Goal: Information Seeking & Learning: Learn about a topic

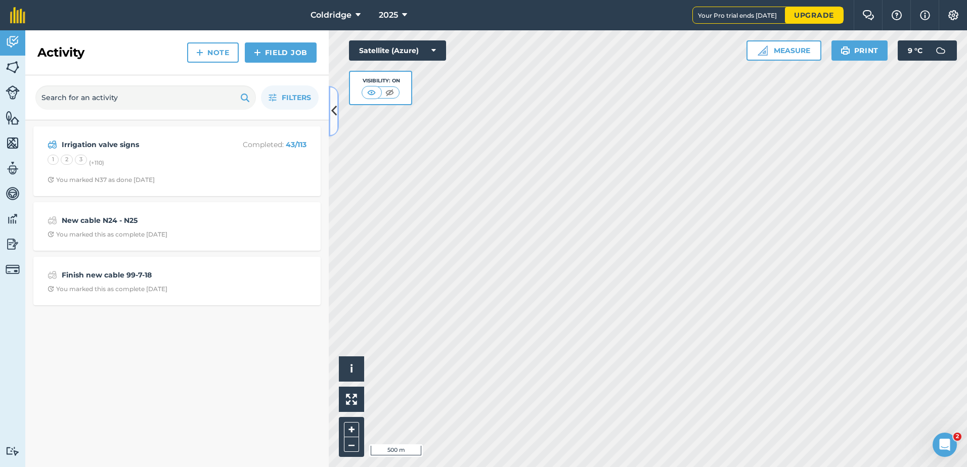
click at [335, 104] on icon at bounding box center [334, 111] width 6 height 18
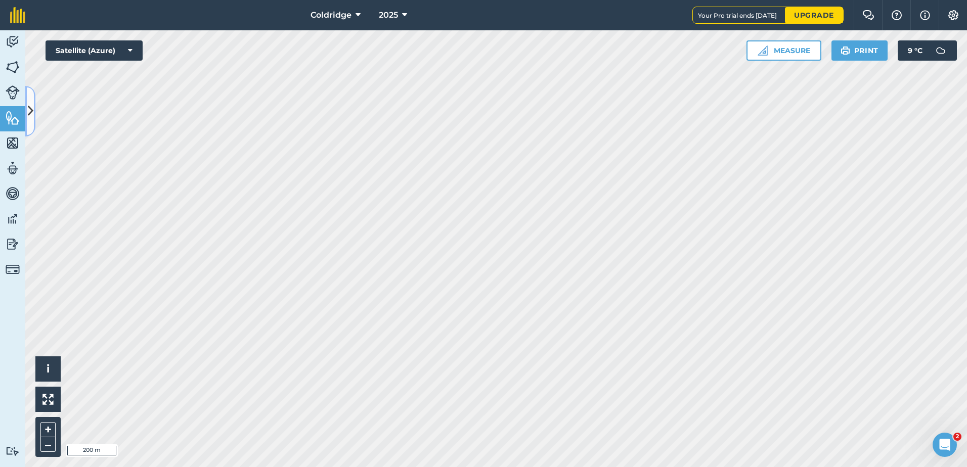
click at [25, 115] on button at bounding box center [30, 111] width 10 height 51
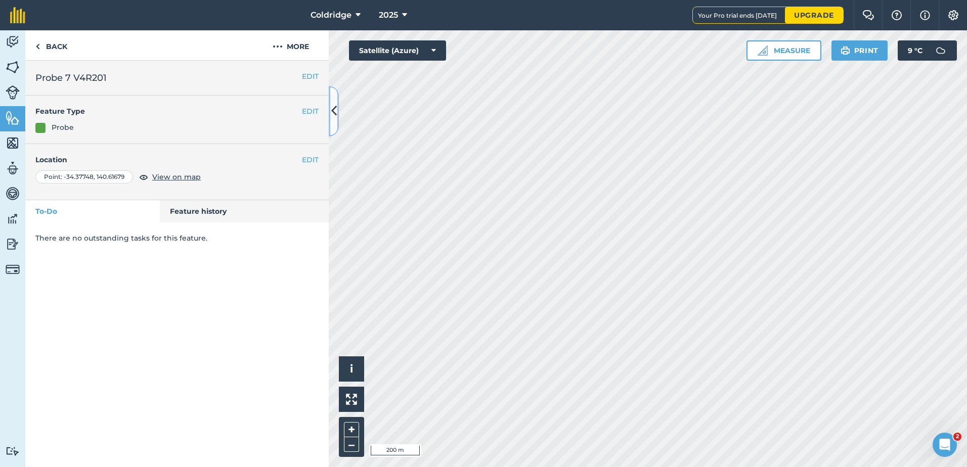
click at [336, 117] on icon at bounding box center [334, 111] width 6 height 18
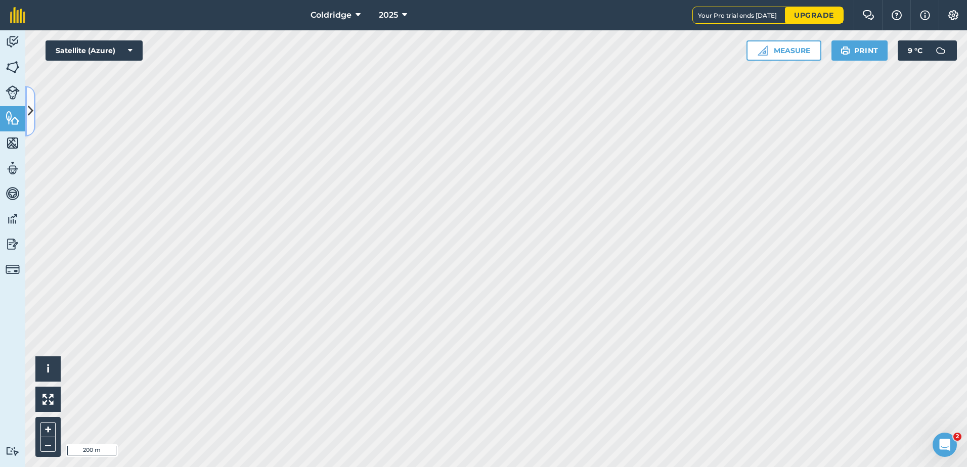
click at [32, 99] on button at bounding box center [30, 111] width 10 height 51
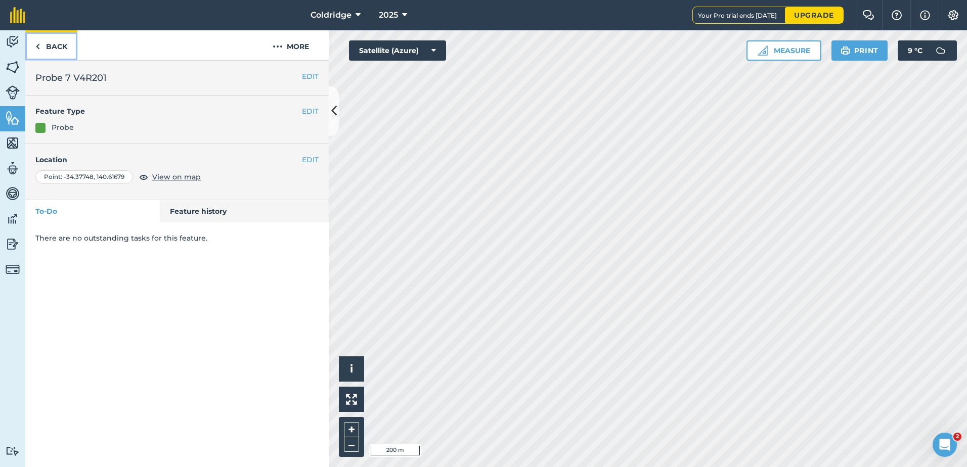
click at [51, 50] on link "Back" at bounding box center [51, 45] width 52 height 30
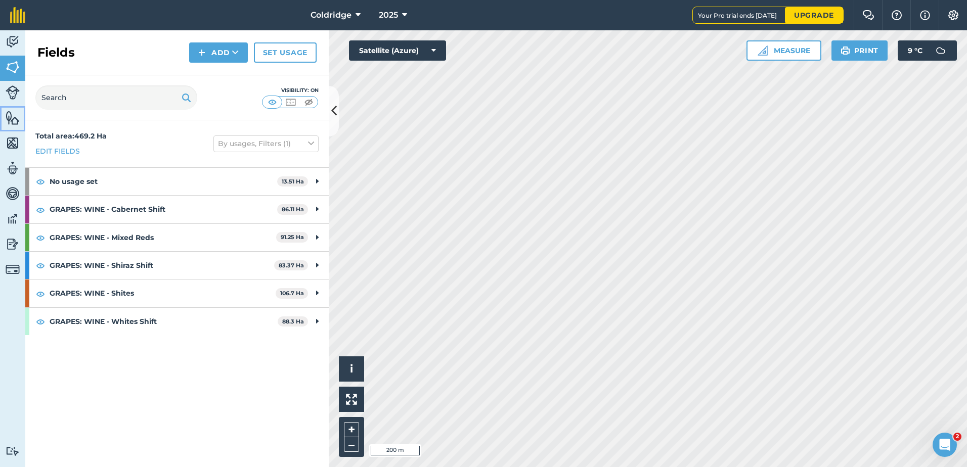
click at [5, 119] on link "Features" at bounding box center [12, 118] width 25 height 25
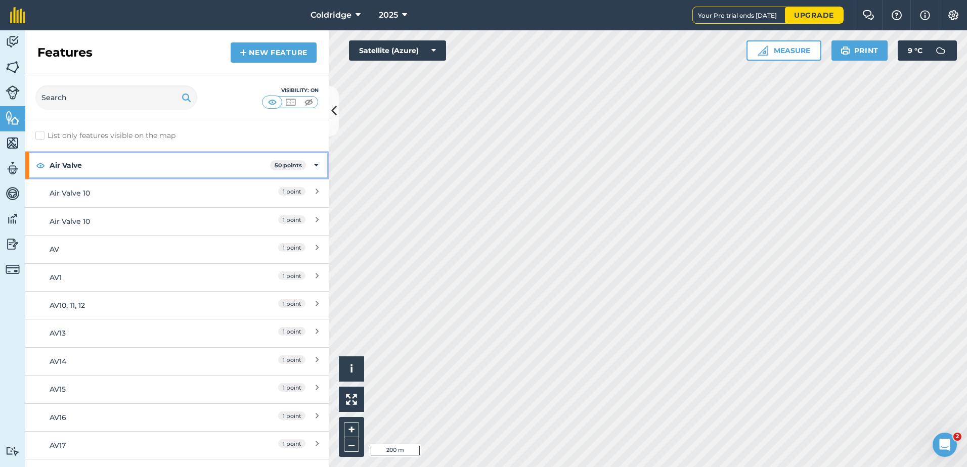
click at [314, 165] on icon at bounding box center [316, 165] width 5 height 11
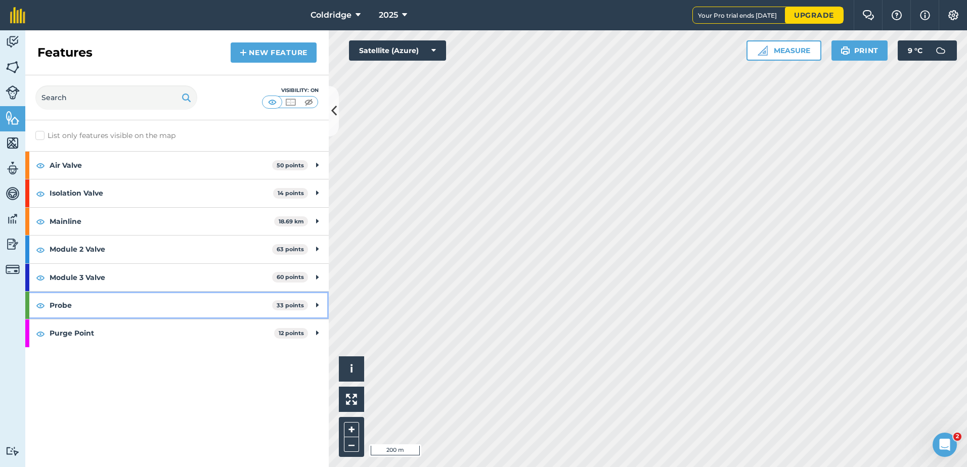
click at [315, 306] on div "Probe 33 points" at bounding box center [177, 305] width 304 height 27
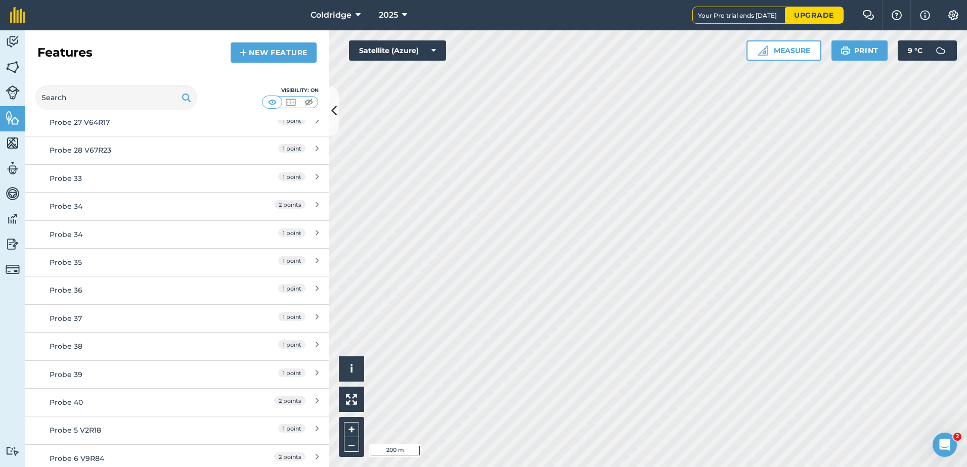
scroll to position [564, 0]
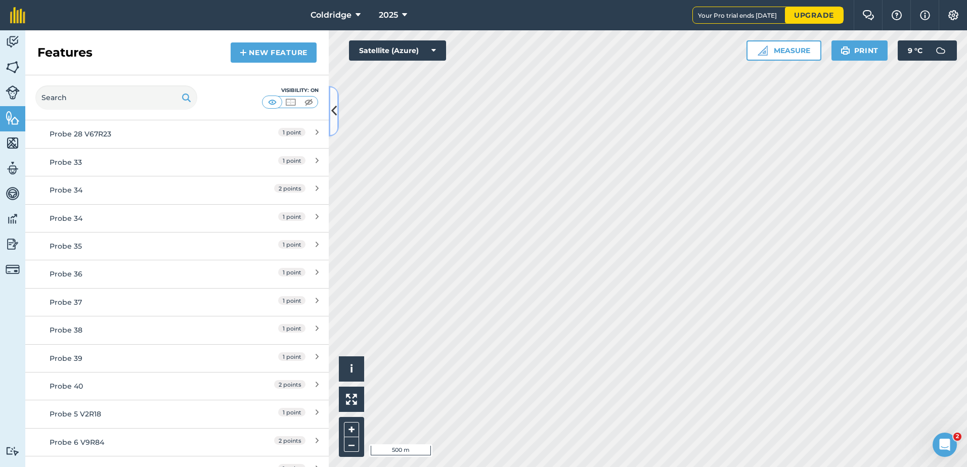
click at [336, 108] on icon at bounding box center [334, 111] width 6 height 18
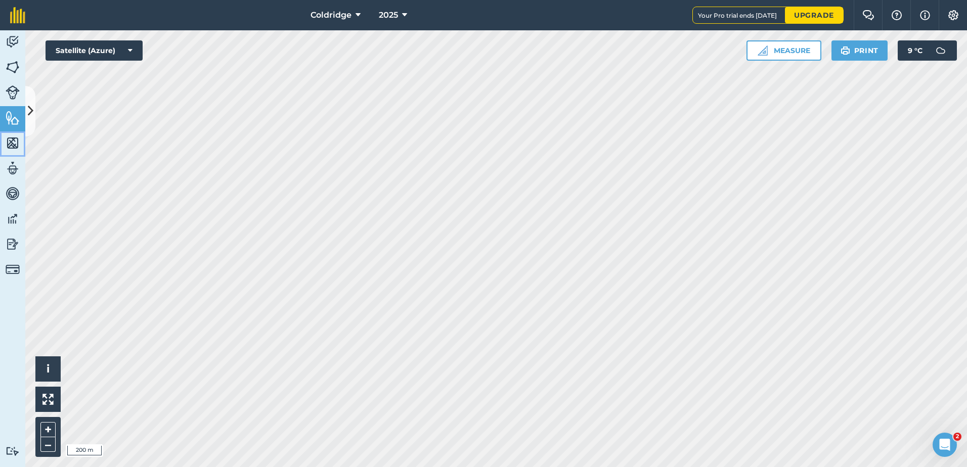
click at [12, 139] on img at bounding box center [13, 143] width 14 height 15
click at [31, 102] on button at bounding box center [30, 111] width 10 height 51
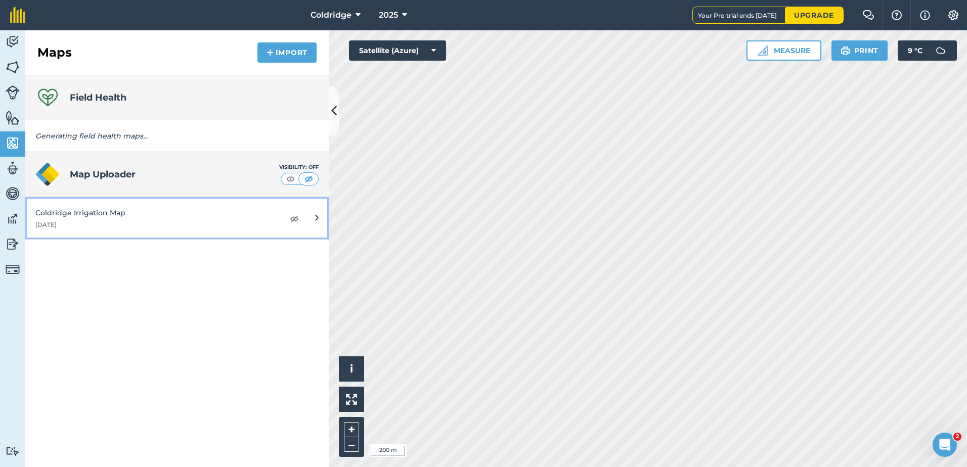
click at [208, 219] on div "Coldridge Irrigation Map" at bounding box center [154, 212] width 238 height 11
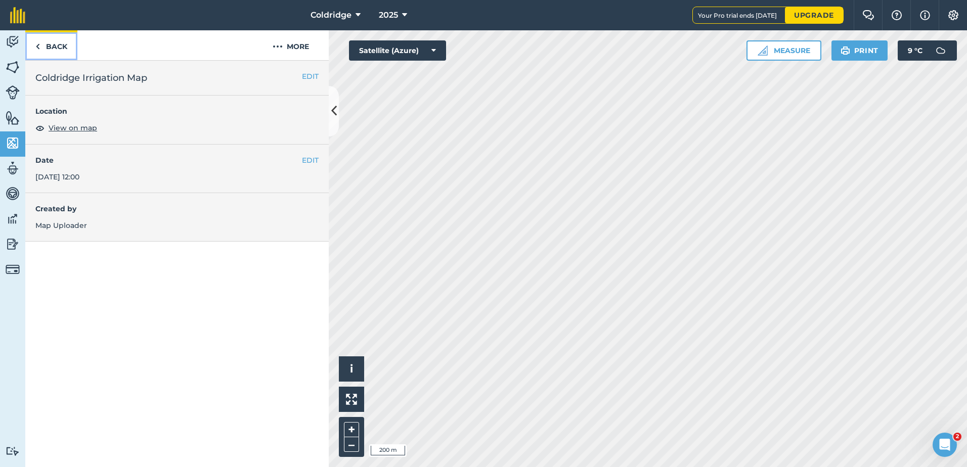
click at [59, 54] on link "Back" at bounding box center [51, 45] width 52 height 30
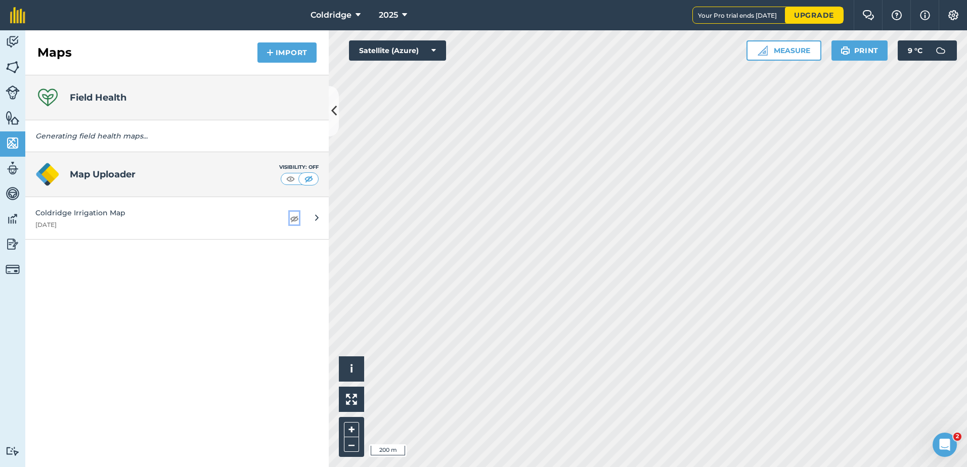
click at [298, 220] on img at bounding box center [294, 218] width 9 height 12
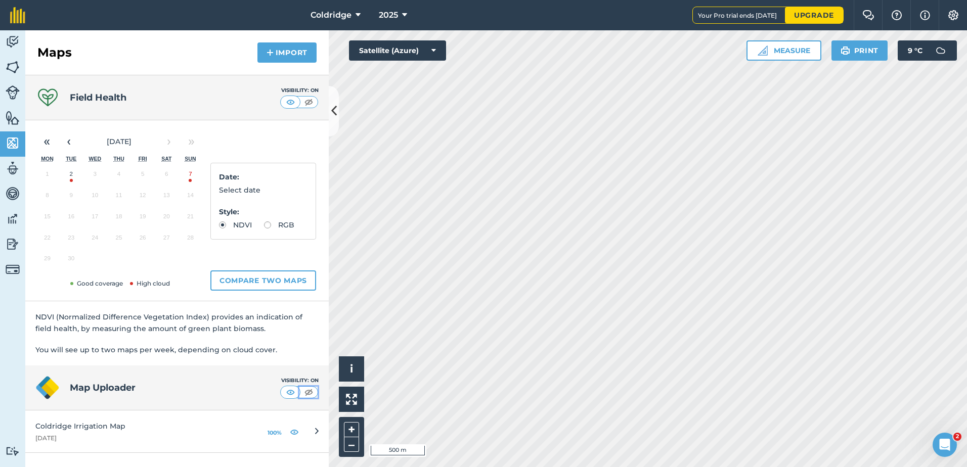
click at [305, 393] on img at bounding box center [308, 392] width 13 height 10
click at [71, 177] on button "2" at bounding box center [71, 176] width 24 height 21
click at [74, 142] on button "‹" at bounding box center [69, 142] width 22 height 22
click at [167, 239] on button "23" at bounding box center [167, 240] width 24 height 21
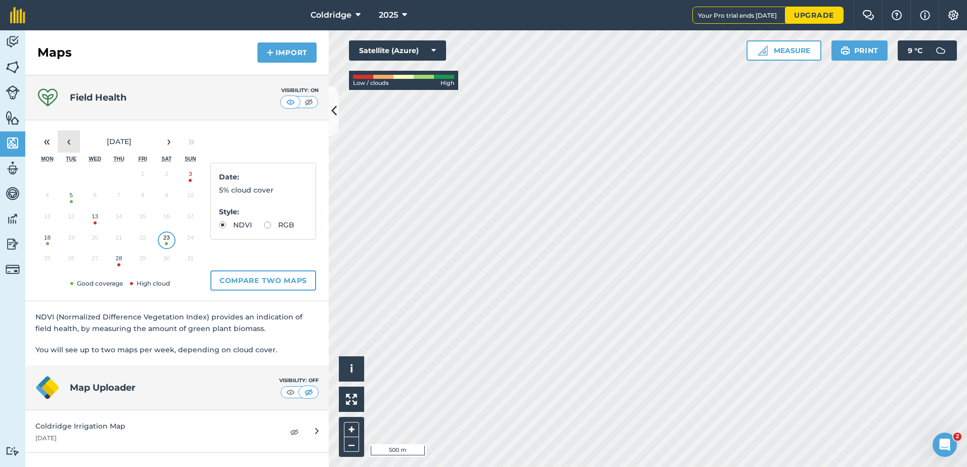
click at [75, 140] on button "‹" at bounding box center [69, 142] width 22 height 22
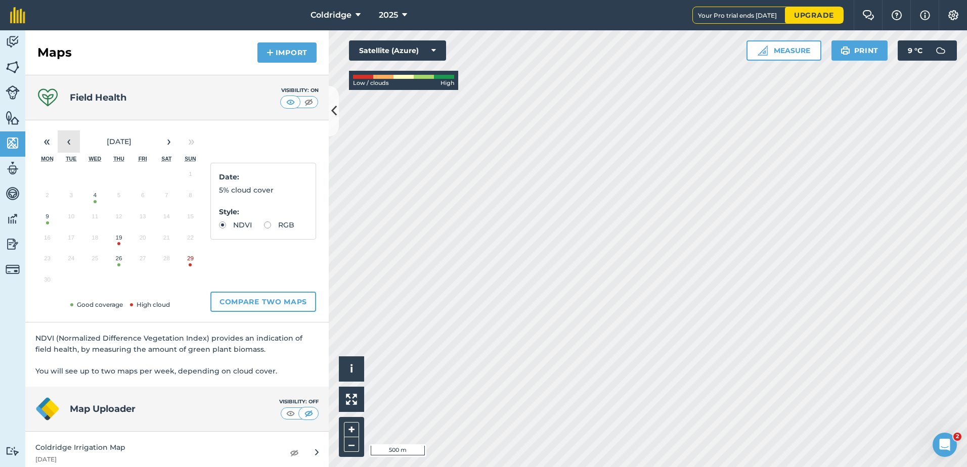
click at [75, 140] on button "‹" at bounding box center [69, 142] width 22 height 22
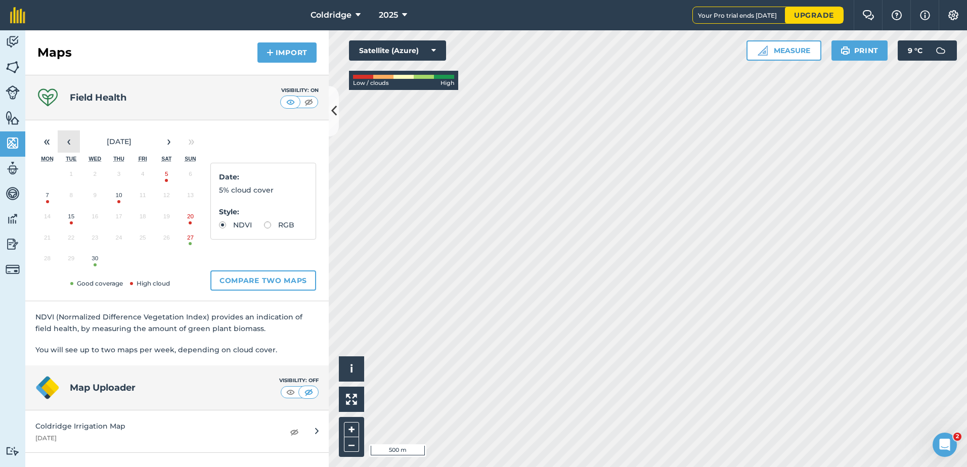
click at [75, 140] on button "‹" at bounding box center [69, 142] width 22 height 22
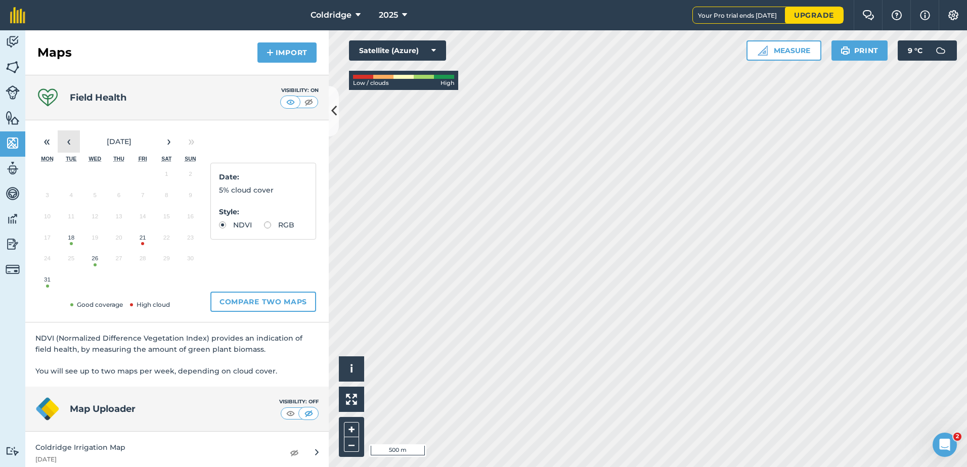
click at [75, 140] on button "‹" at bounding box center [69, 142] width 22 height 22
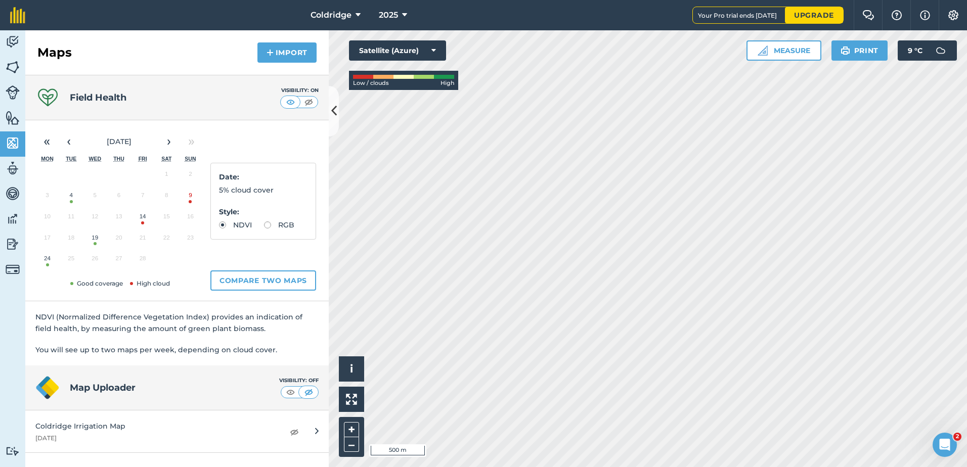
click at [71, 196] on button "4" at bounding box center [71, 197] width 24 height 21
click at [95, 241] on button "19" at bounding box center [95, 240] width 24 height 21
click at [47, 258] on button "24" at bounding box center [47, 260] width 24 height 21
click at [299, 101] on button at bounding box center [290, 102] width 18 height 11
click at [296, 101] on img at bounding box center [290, 102] width 13 height 10
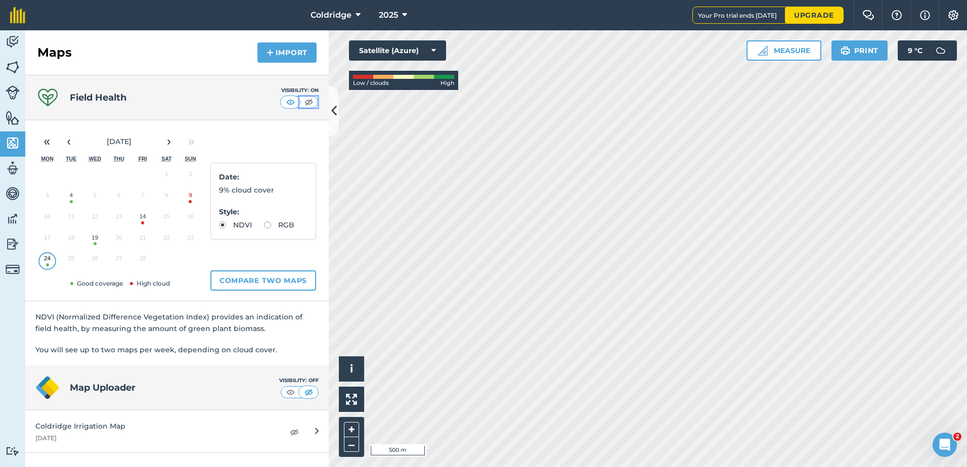
click at [306, 103] on img at bounding box center [308, 102] width 13 height 10
click at [14, 60] on img at bounding box center [13, 67] width 14 height 15
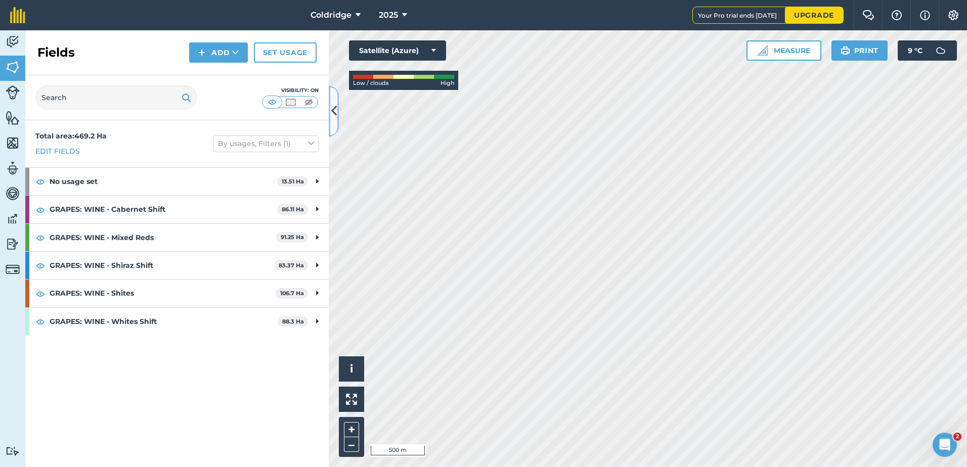
click at [334, 109] on icon at bounding box center [334, 111] width 6 height 18
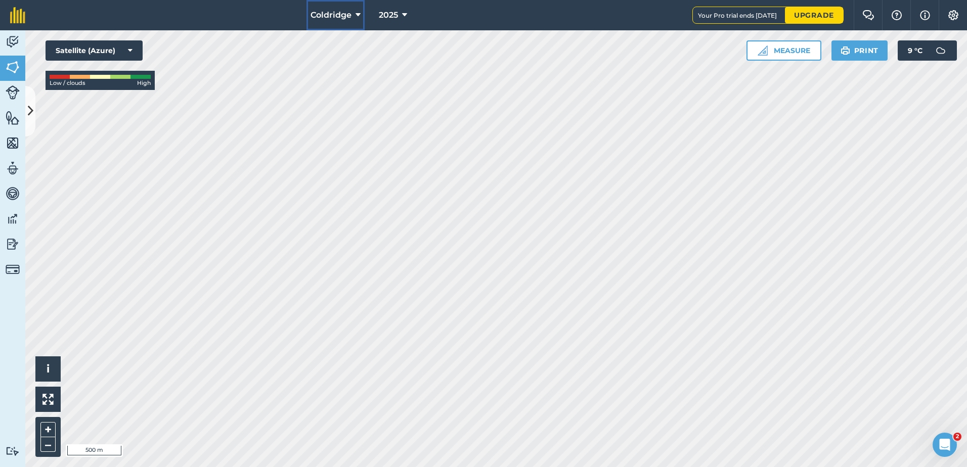
click at [356, 14] on icon at bounding box center [358, 15] width 5 height 12
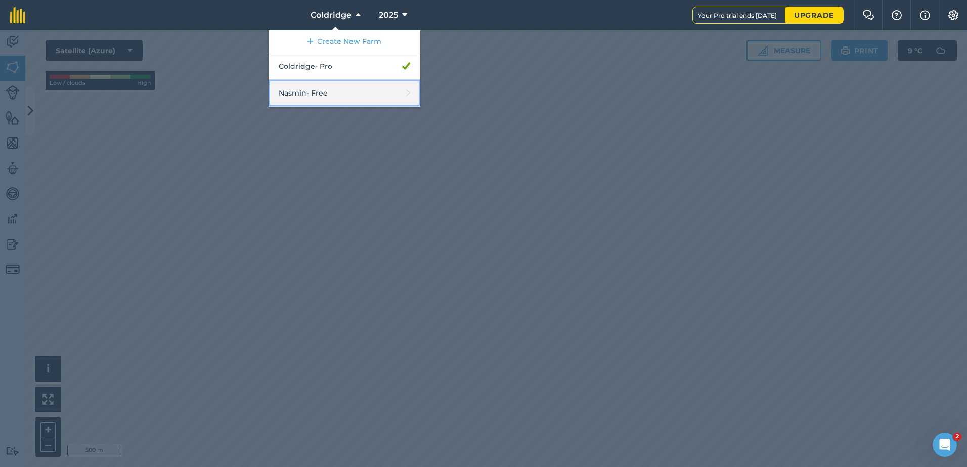
click at [346, 97] on link "Nasmin - Free" at bounding box center [345, 93] width 152 height 27
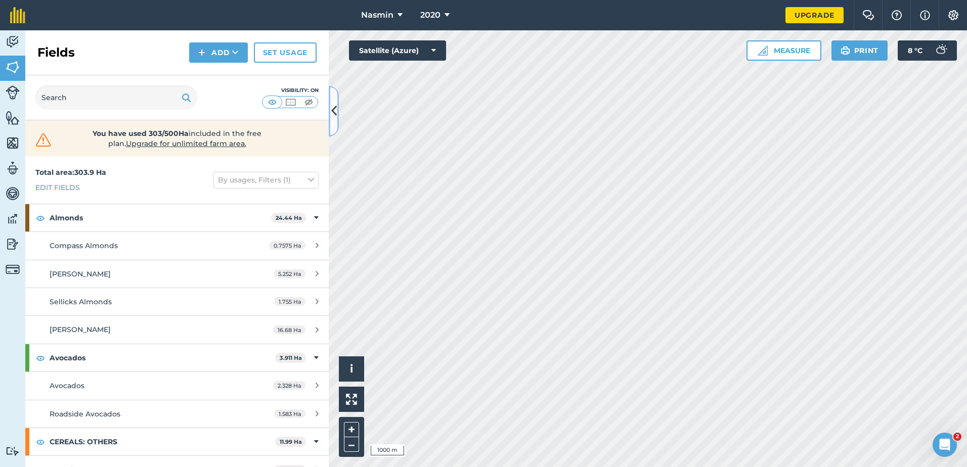
click at [334, 119] on icon at bounding box center [334, 111] width 6 height 18
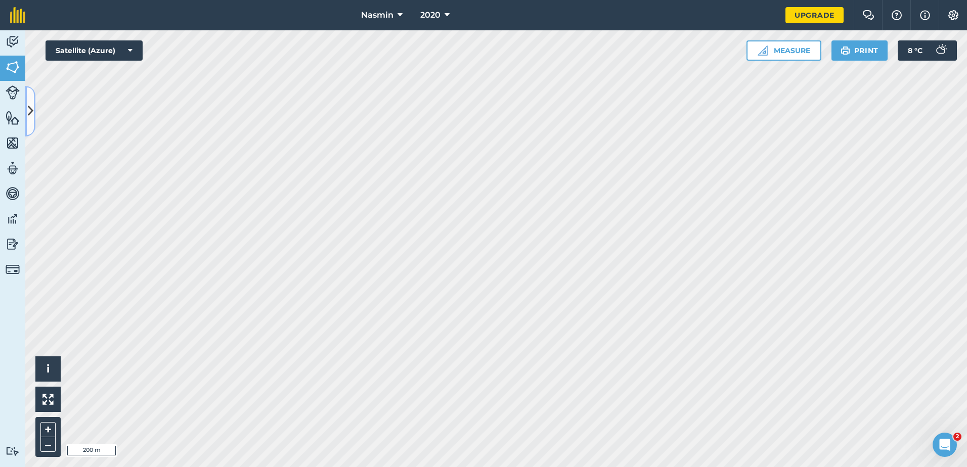
click at [34, 111] on button at bounding box center [30, 111] width 10 height 51
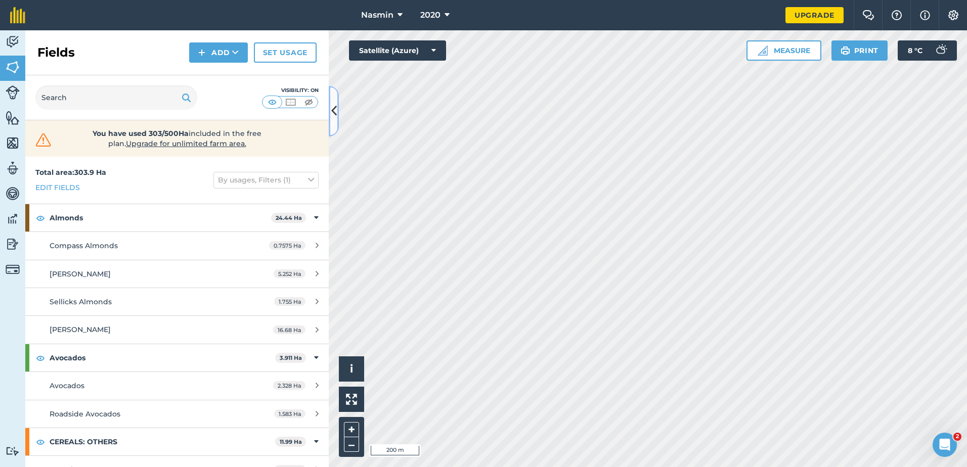
click at [333, 104] on icon at bounding box center [334, 111] width 6 height 18
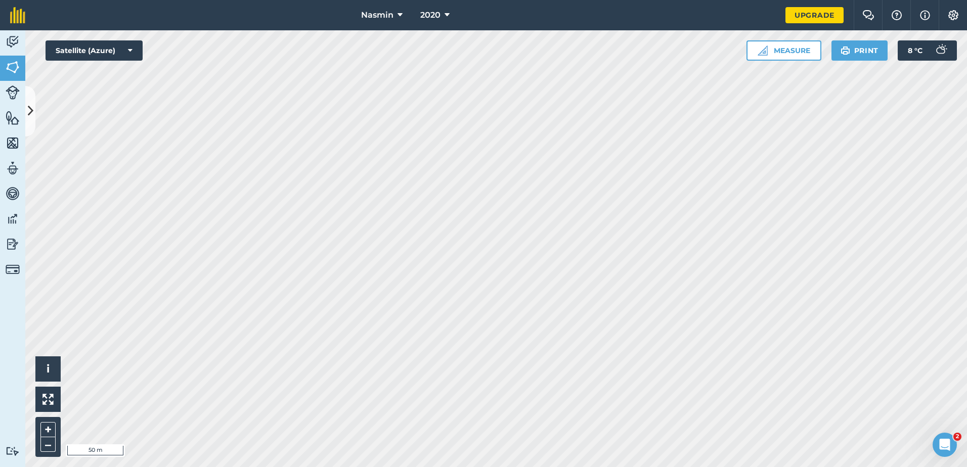
click at [768, 467] on html "Nasmin 2020 Upgrade Farm Chat Help Info Settings Map printing is not available …" at bounding box center [483, 233] width 967 height 467
